Goal: Navigation & Orientation: Go to known website

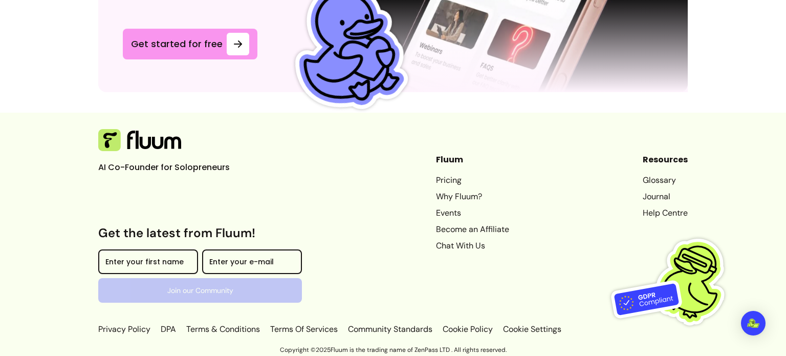
scroll to position [2917, 0]
click at [436, 180] on link "Pricing" at bounding box center [472, 180] width 73 height 12
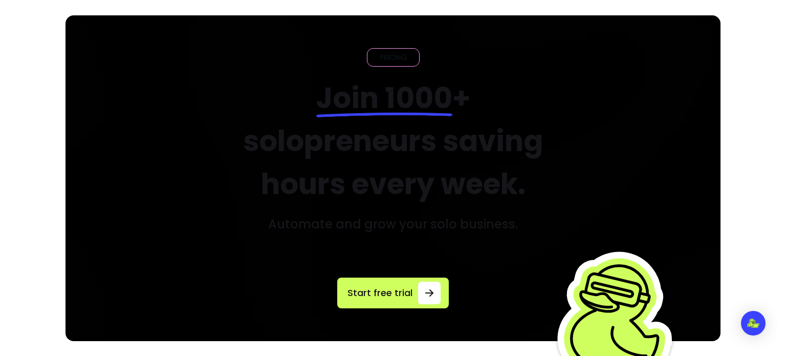
scroll to position [21, 0]
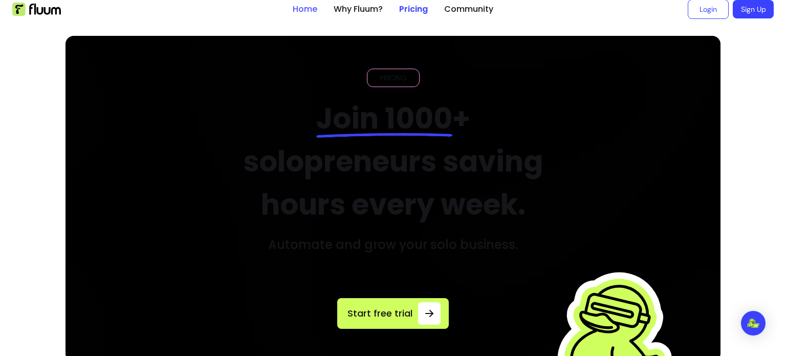
click at [299, 7] on link "Home" at bounding box center [305, 9] width 25 height 12
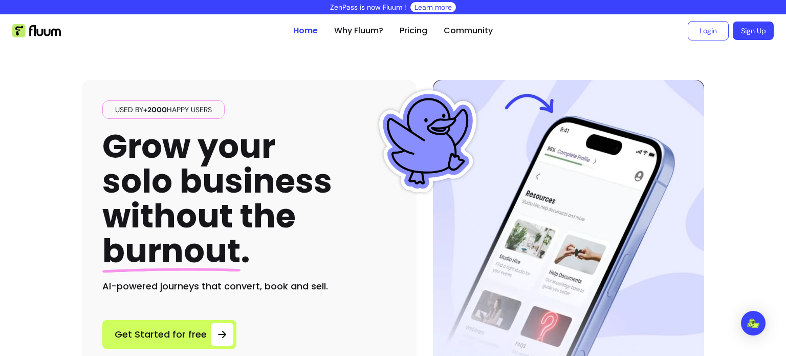
click at [438, 4] on link "Learn more" at bounding box center [433, 7] width 37 height 10
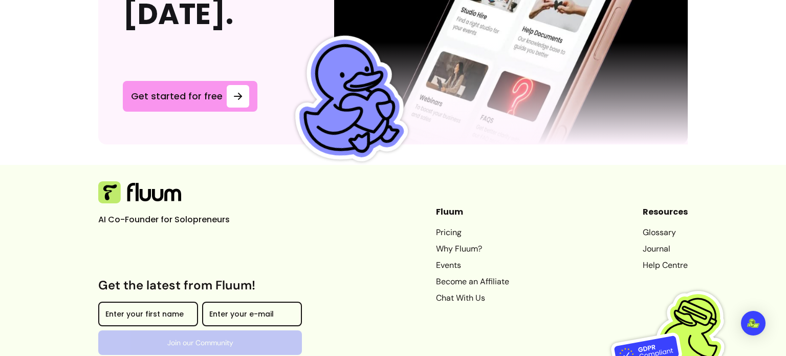
scroll to position [2917, 0]
